Goal: Task Accomplishment & Management: Manage account settings

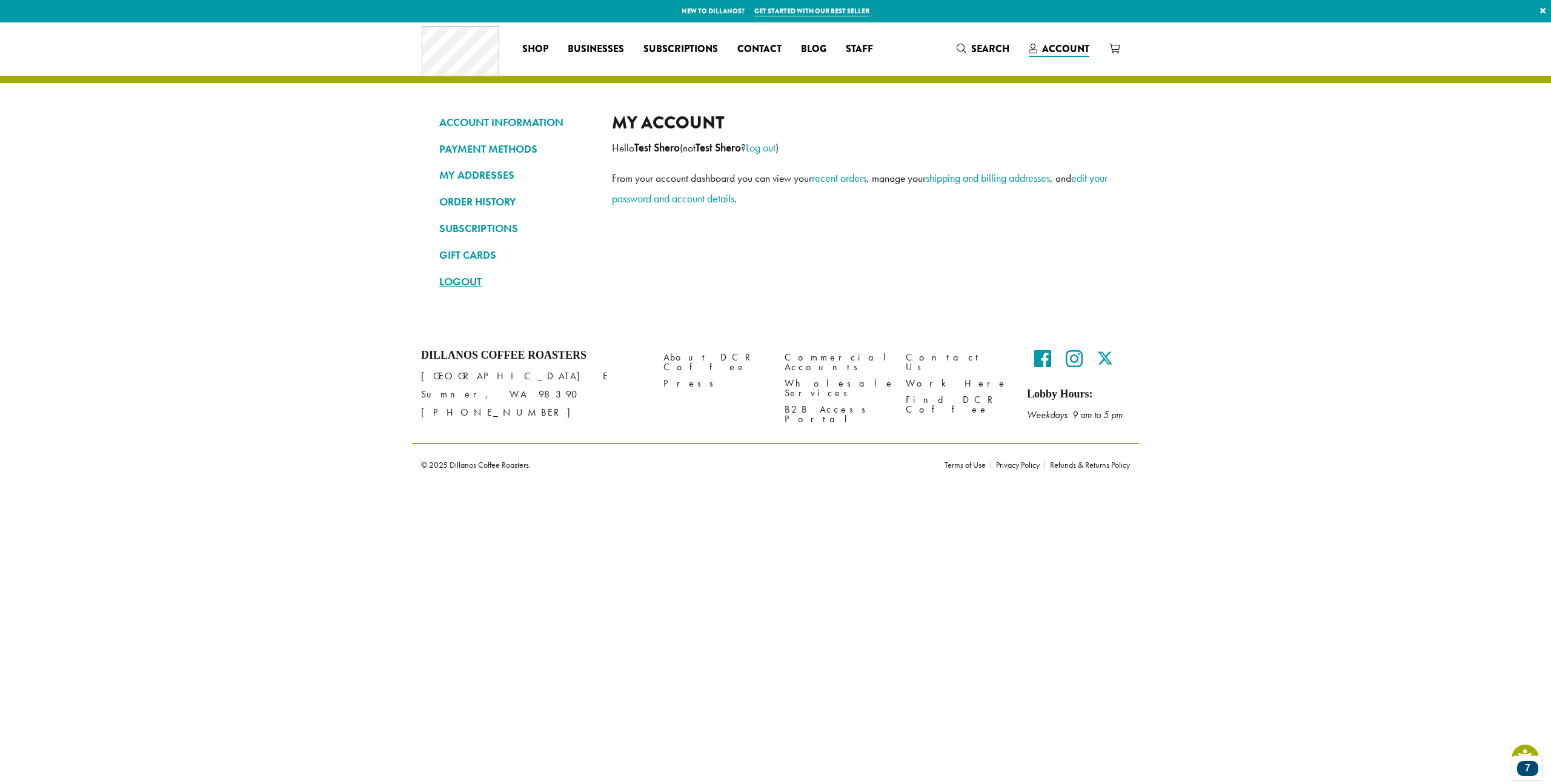
click at [449, 280] on link "LOGOUT" at bounding box center [516, 282] width 154 height 20
